Goal: Transaction & Acquisition: Purchase product/service

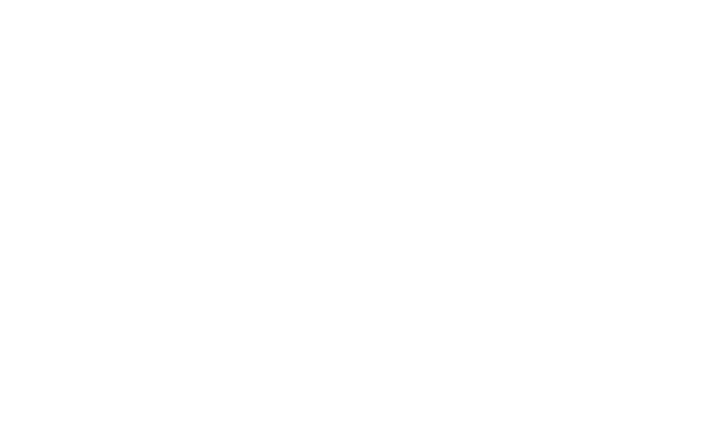
select select "******"
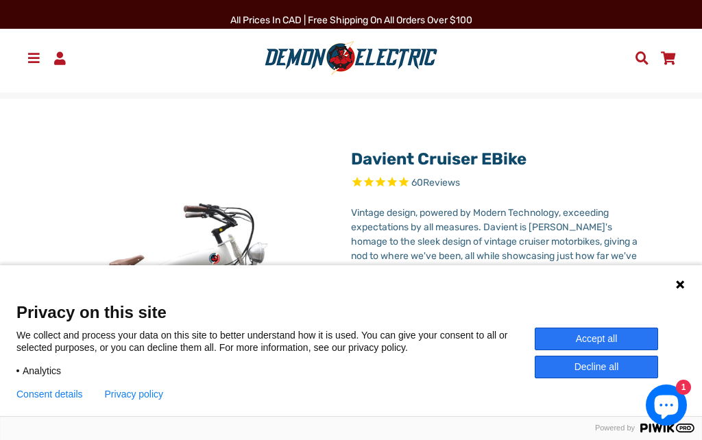
click at [679, 288] on icon at bounding box center [679, 284] width 11 height 11
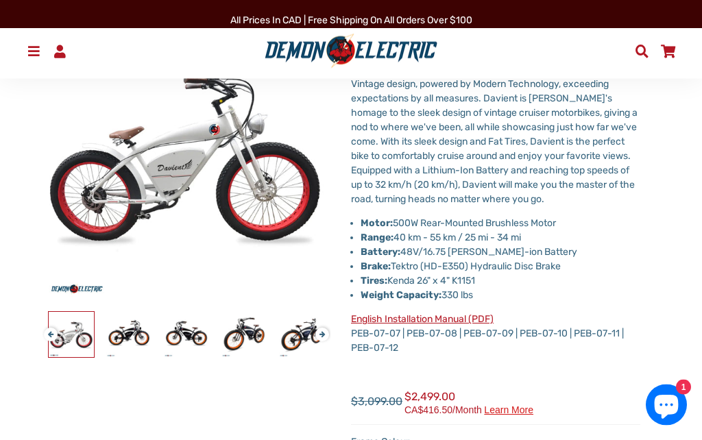
scroll to position [130, 0]
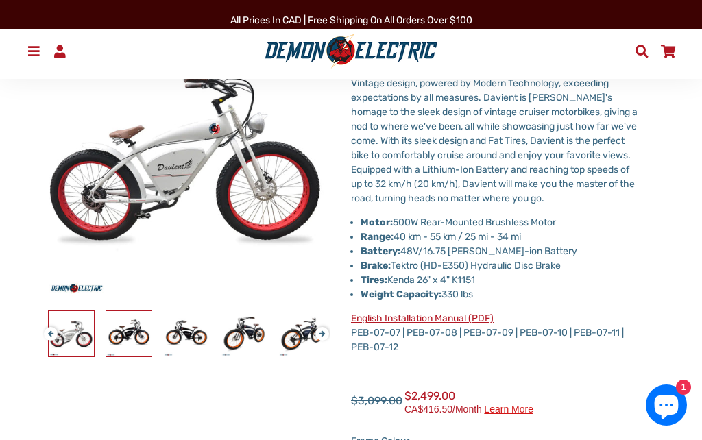
click at [121, 338] on img at bounding box center [128, 333] width 45 height 45
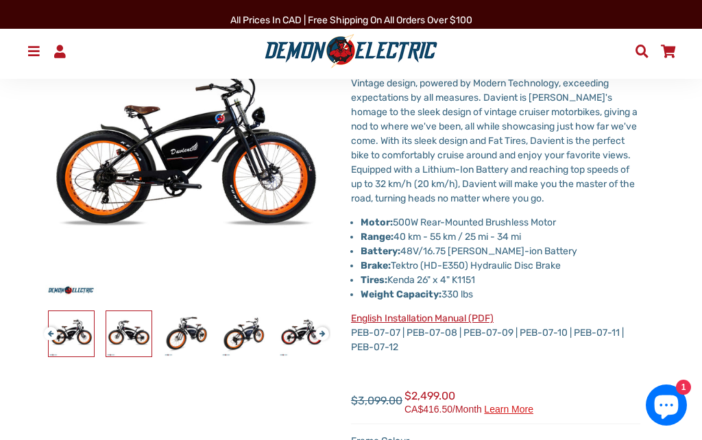
click at [125, 337] on img at bounding box center [128, 333] width 45 height 45
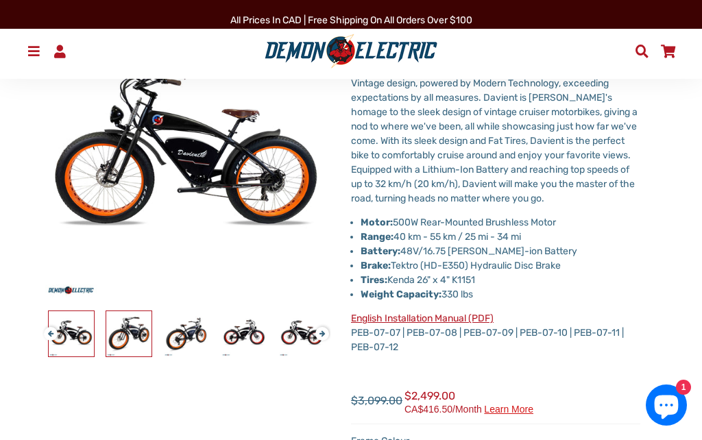
click at [140, 334] on img at bounding box center [128, 333] width 45 height 45
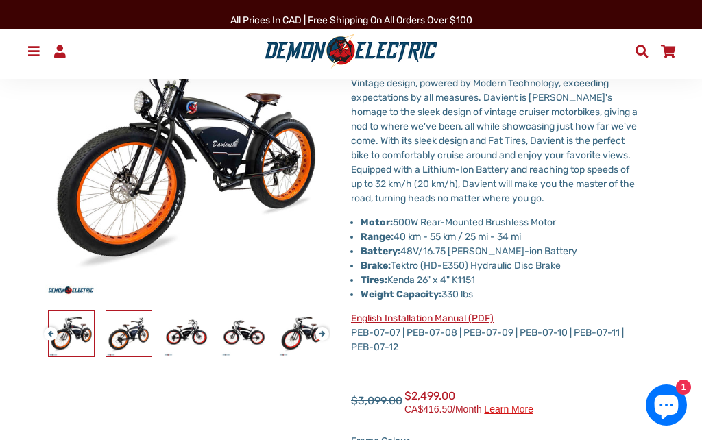
click at [142, 341] on img at bounding box center [128, 333] width 45 height 45
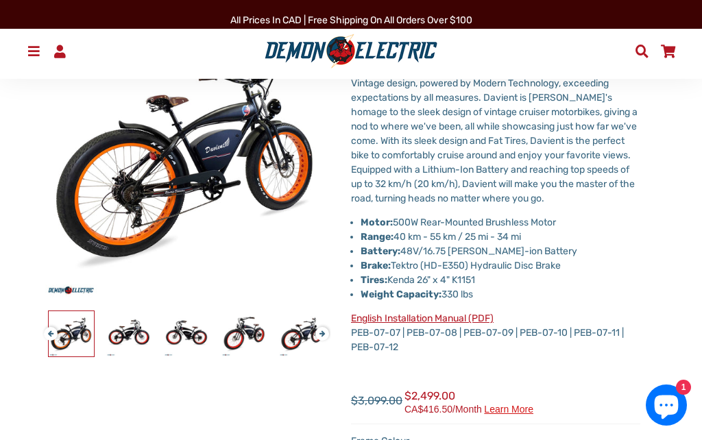
click at [239, 439] on div "Davient Cruiser eBike 60 Reviews" at bounding box center [176, 361] width 310 height 703
click at [288, 336] on img at bounding box center [301, 333] width 45 height 45
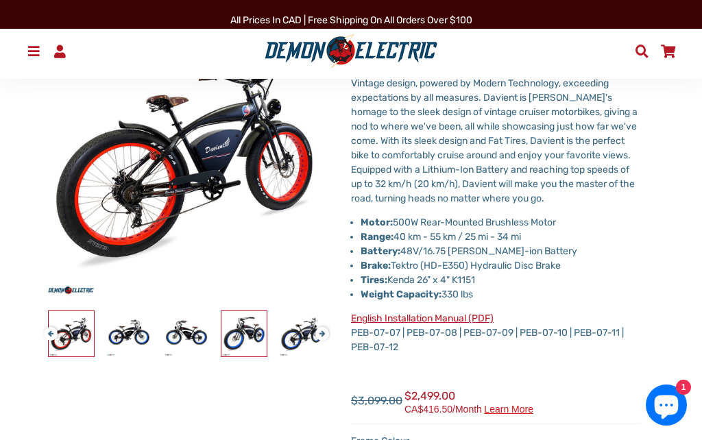
click at [243, 337] on img at bounding box center [243, 333] width 45 height 45
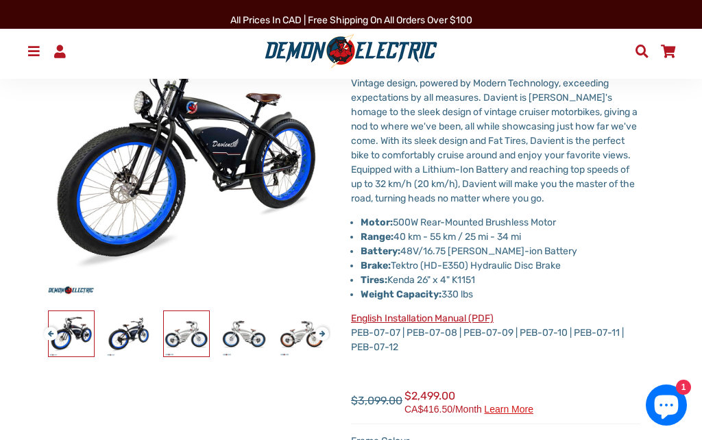
click at [184, 348] on img at bounding box center [186, 333] width 45 height 45
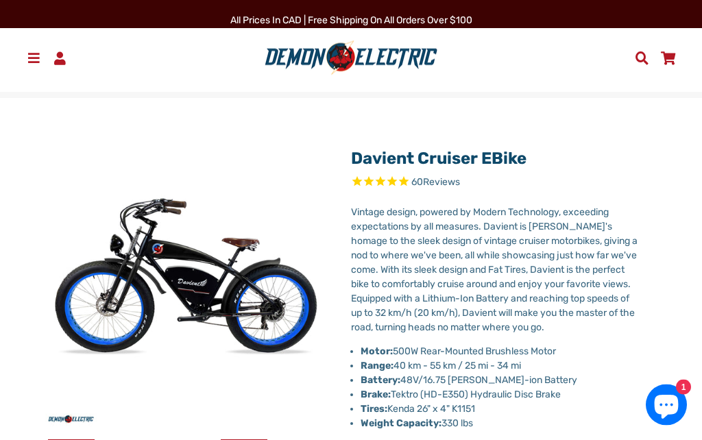
scroll to position [0, 0]
